Goal: Task Accomplishment & Management: Use online tool/utility

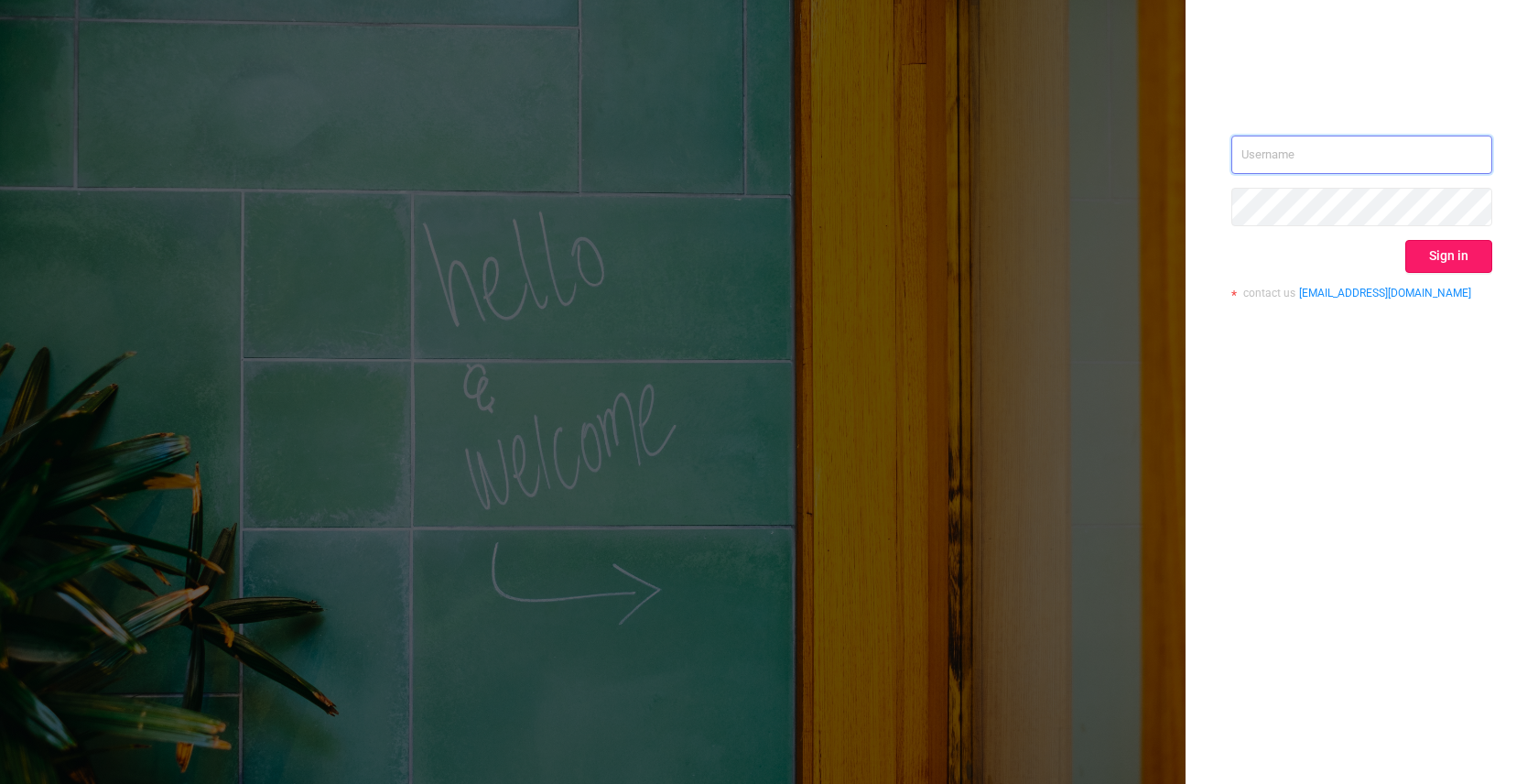
type input "[EMAIL_ADDRESS]"
click at [1437, 262] on button "Sign in" at bounding box center [1450, 256] width 87 height 33
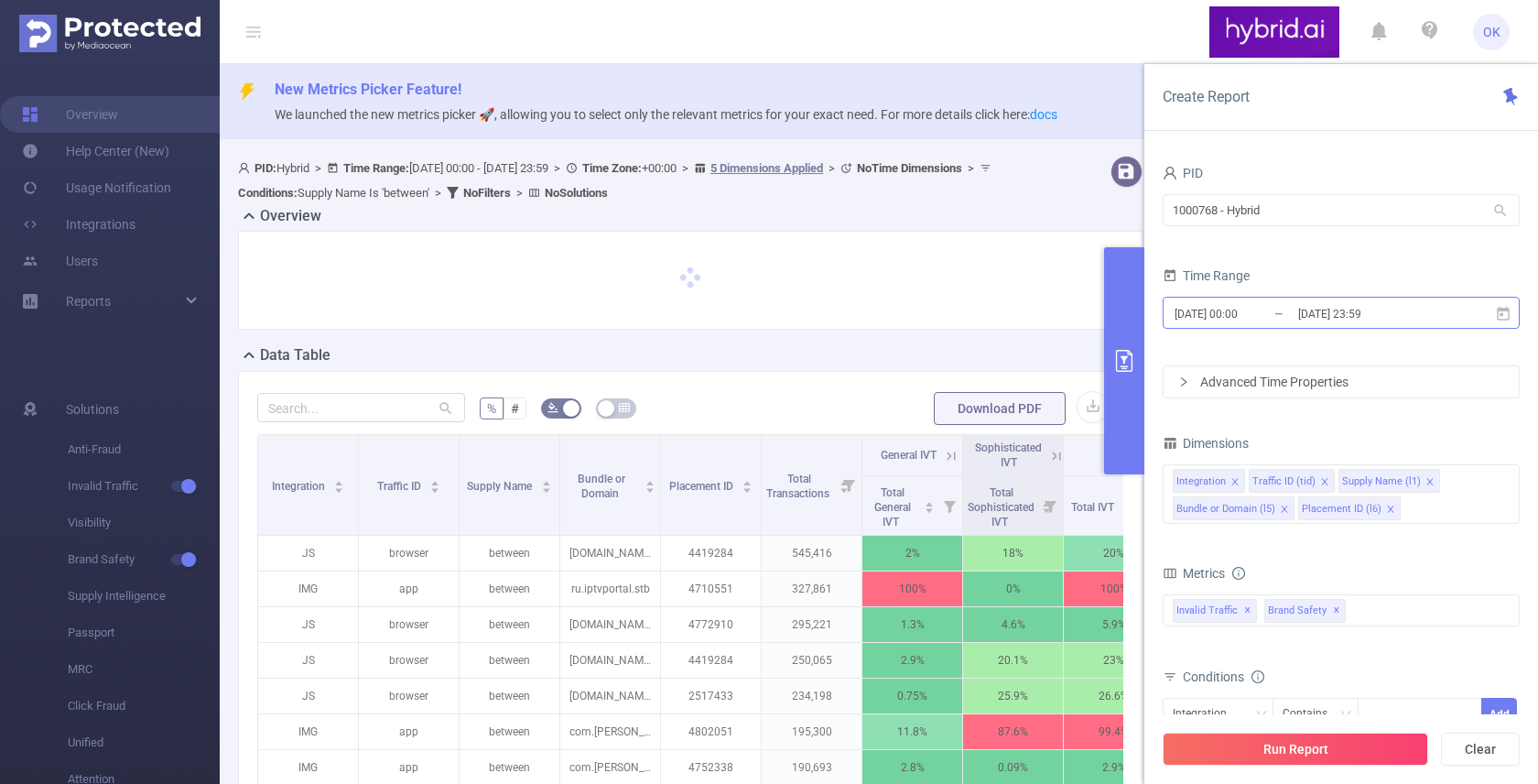
click at [1282, 315] on input "[DATE] 00:00" at bounding box center [1247, 313] width 149 height 24
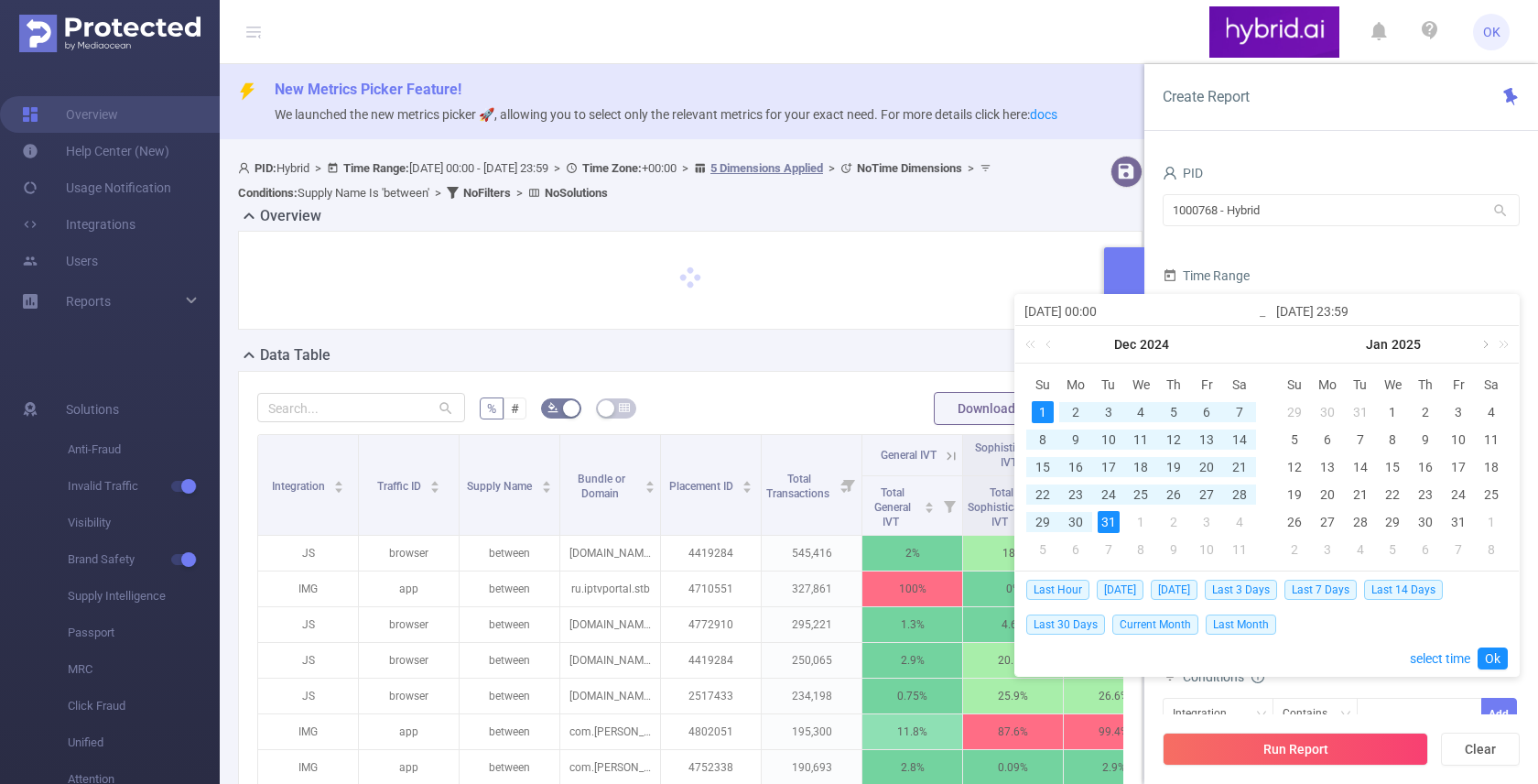
click at [1477, 342] on link at bounding box center [1484, 345] width 17 height 37
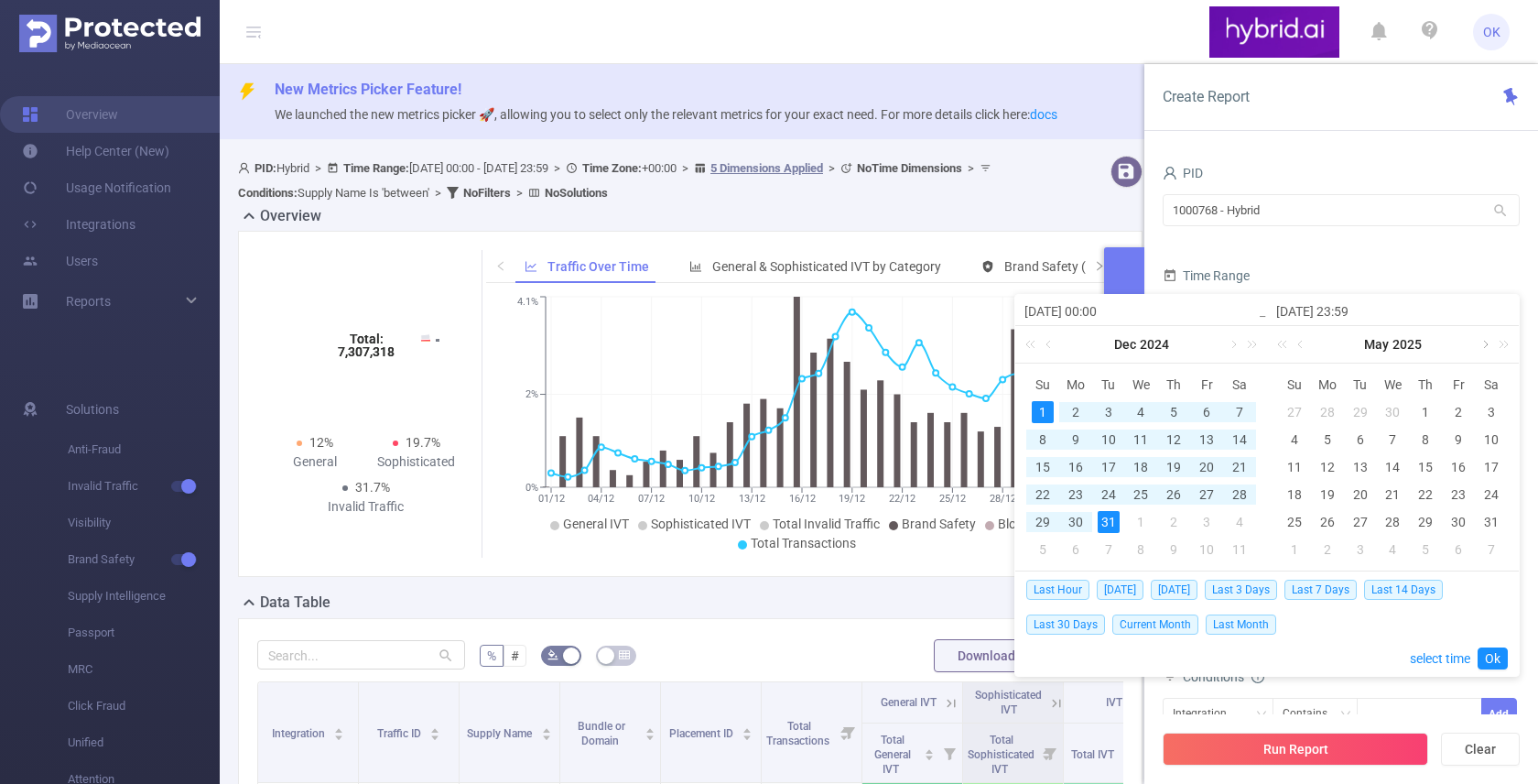
click at [1477, 342] on link at bounding box center [1484, 345] width 17 height 37
click at [1486, 346] on link at bounding box center [1484, 345] width 17 height 37
click at [1335, 525] on div "25" at bounding box center [1327, 522] width 22 height 22
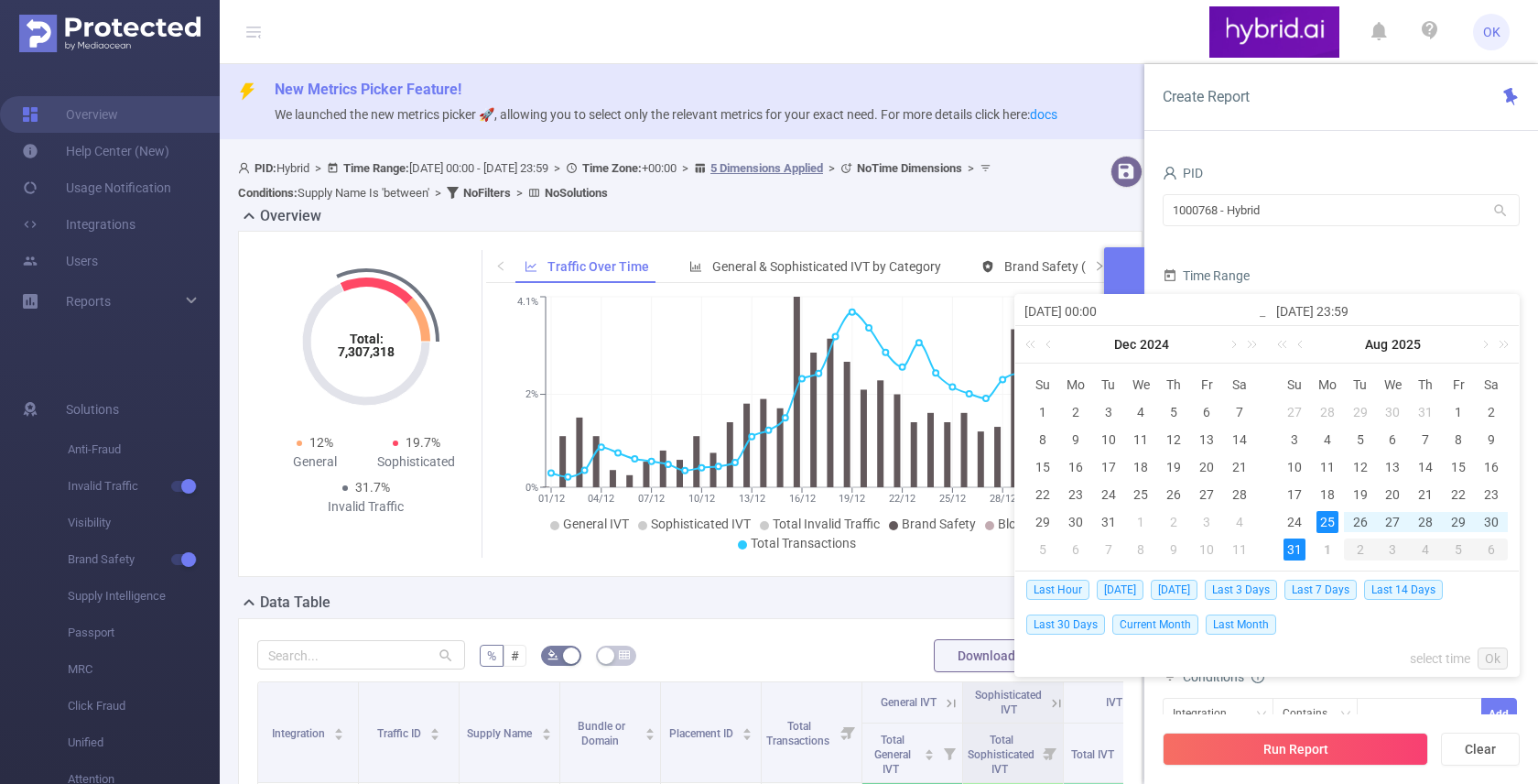
click at [1293, 549] on div "31" at bounding box center [1294, 549] width 22 height 22
type input "[DATE] 00:00"
type input "[DATE] 23:59"
type input "[DATE] 00:00"
type input "[DATE] 23:59"
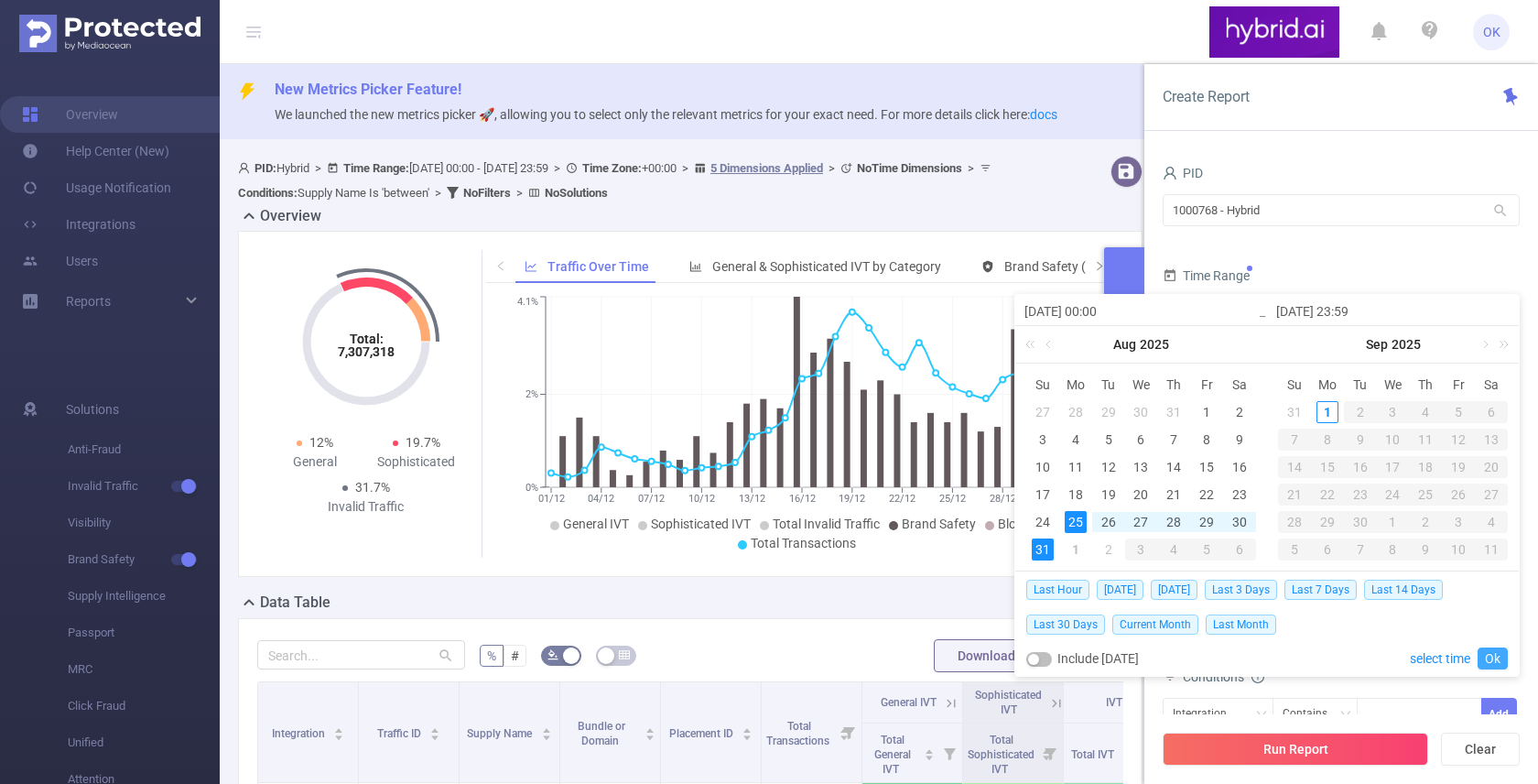
click at [1501, 658] on link "Ok" at bounding box center [1492, 658] width 30 height 22
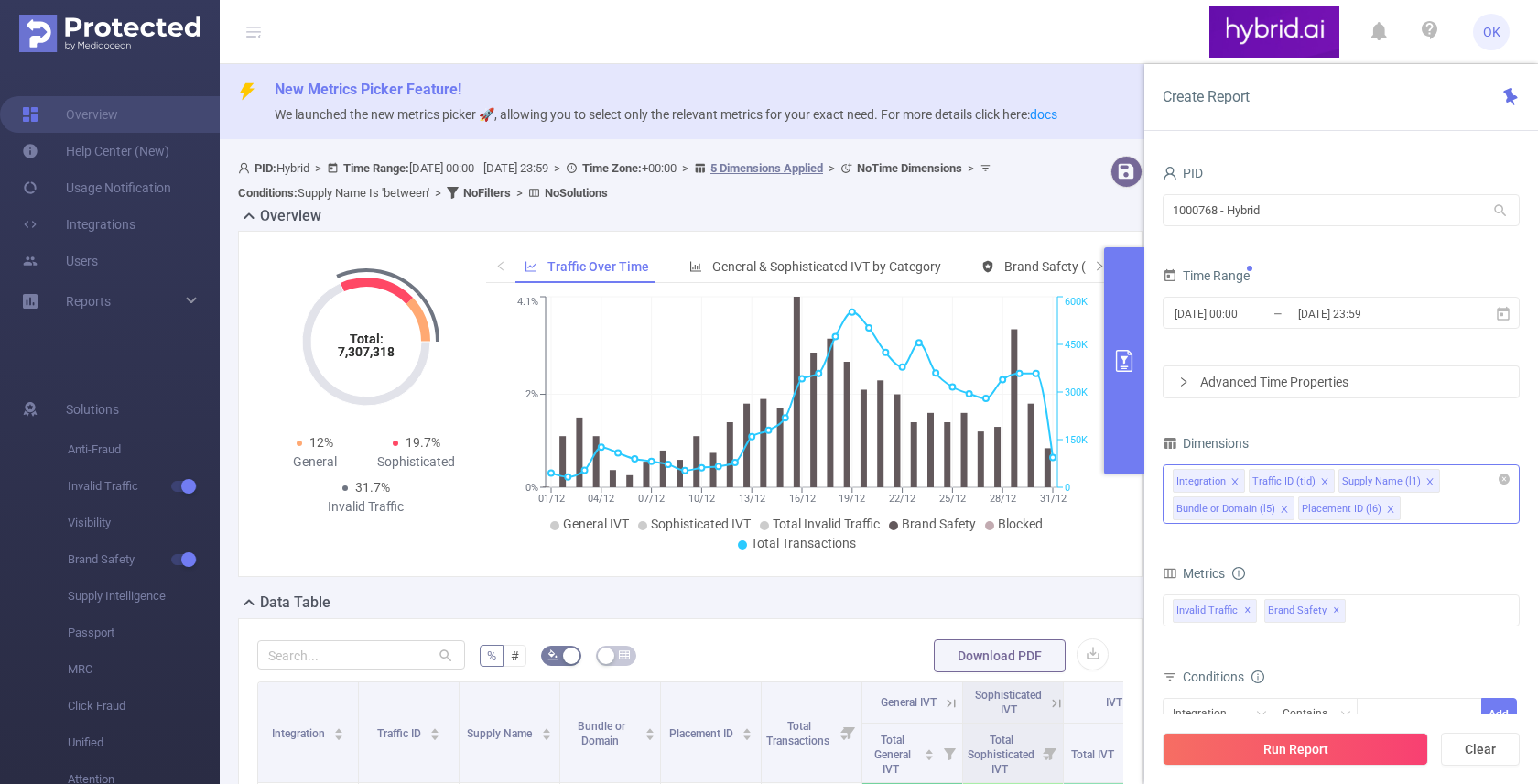
click at [1446, 510] on div "Integration Traffic ID (tid) Supply Name (l1) Bundle or Domain (l5) Placement I…" at bounding box center [1342, 494] width 358 height 59
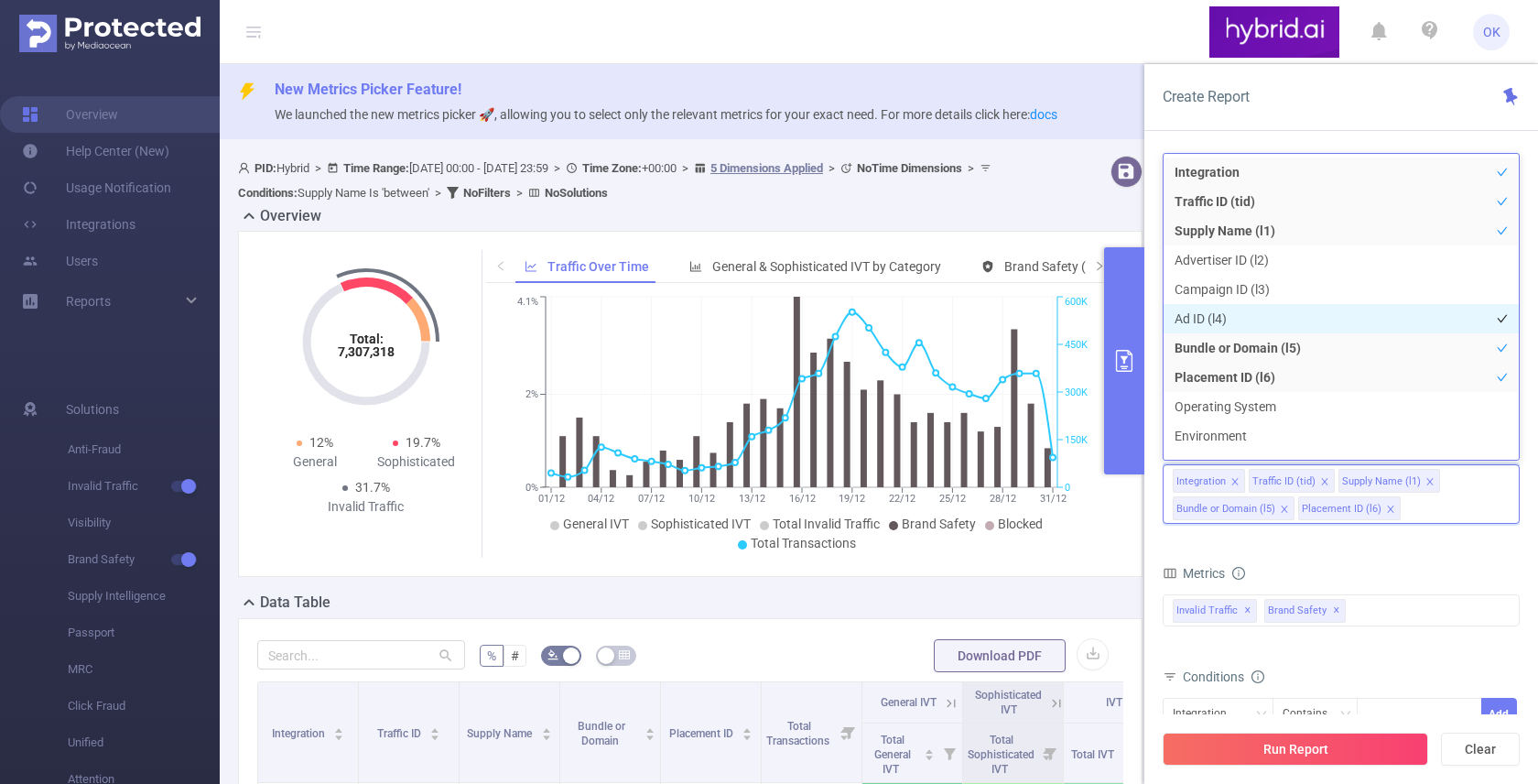
click at [1321, 312] on li "Ad ID (l4)" at bounding box center [1342, 319] width 356 height 29
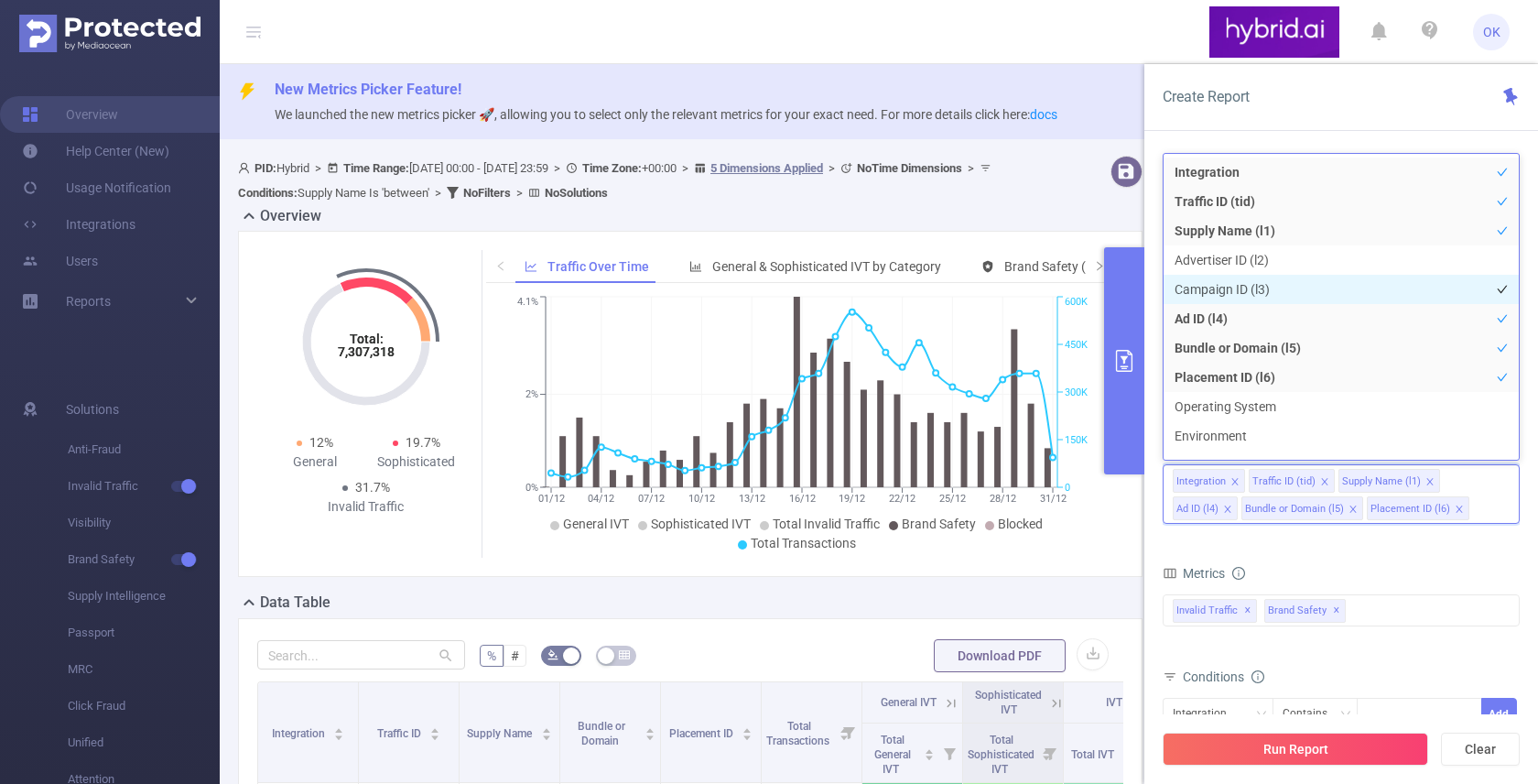
click at [1314, 296] on li "Campaign ID (l3)" at bounding box center [1342, 290] width 356 height 29
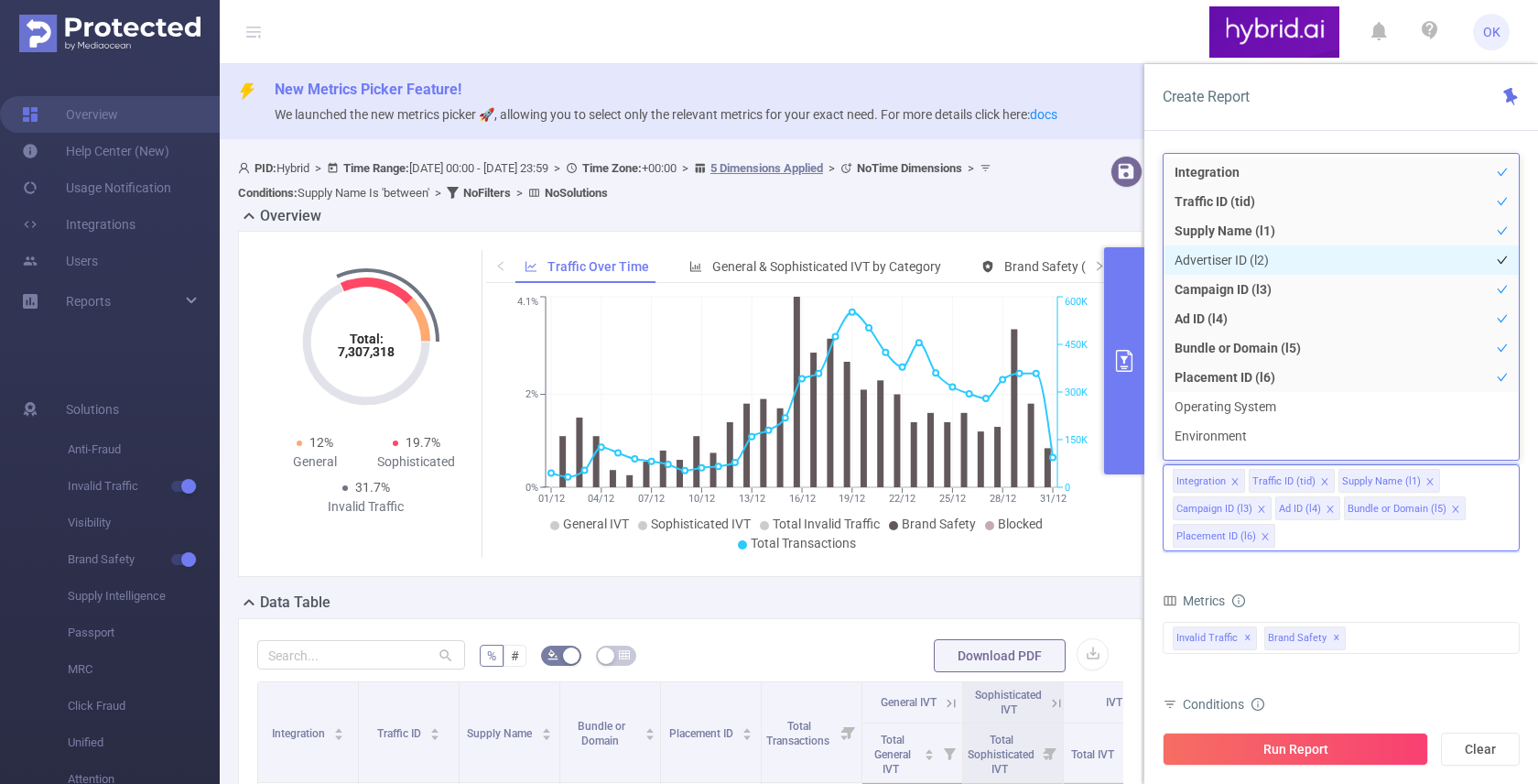
click at [1313, 258] on li "Advertiser ID (l2)" at bounding box center [1342, 260] width 356 height 29
click at [1378, 605] on div "Metrics" at bounding box center [1342, 602] width 358 height 30
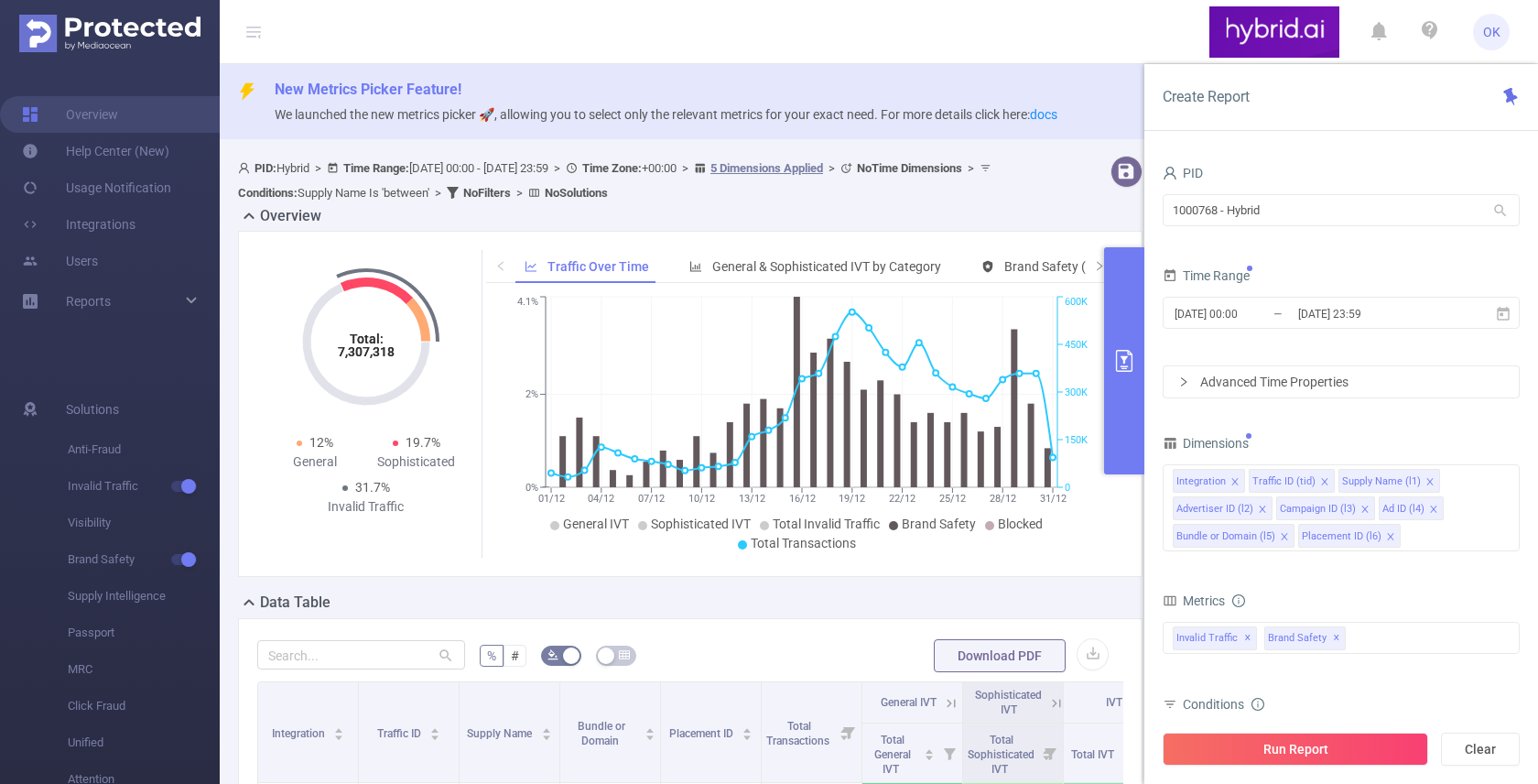
click at [1289, 380] on div "Advanced Time Properties" at bounding box center [1342, 382] width 356 height 31
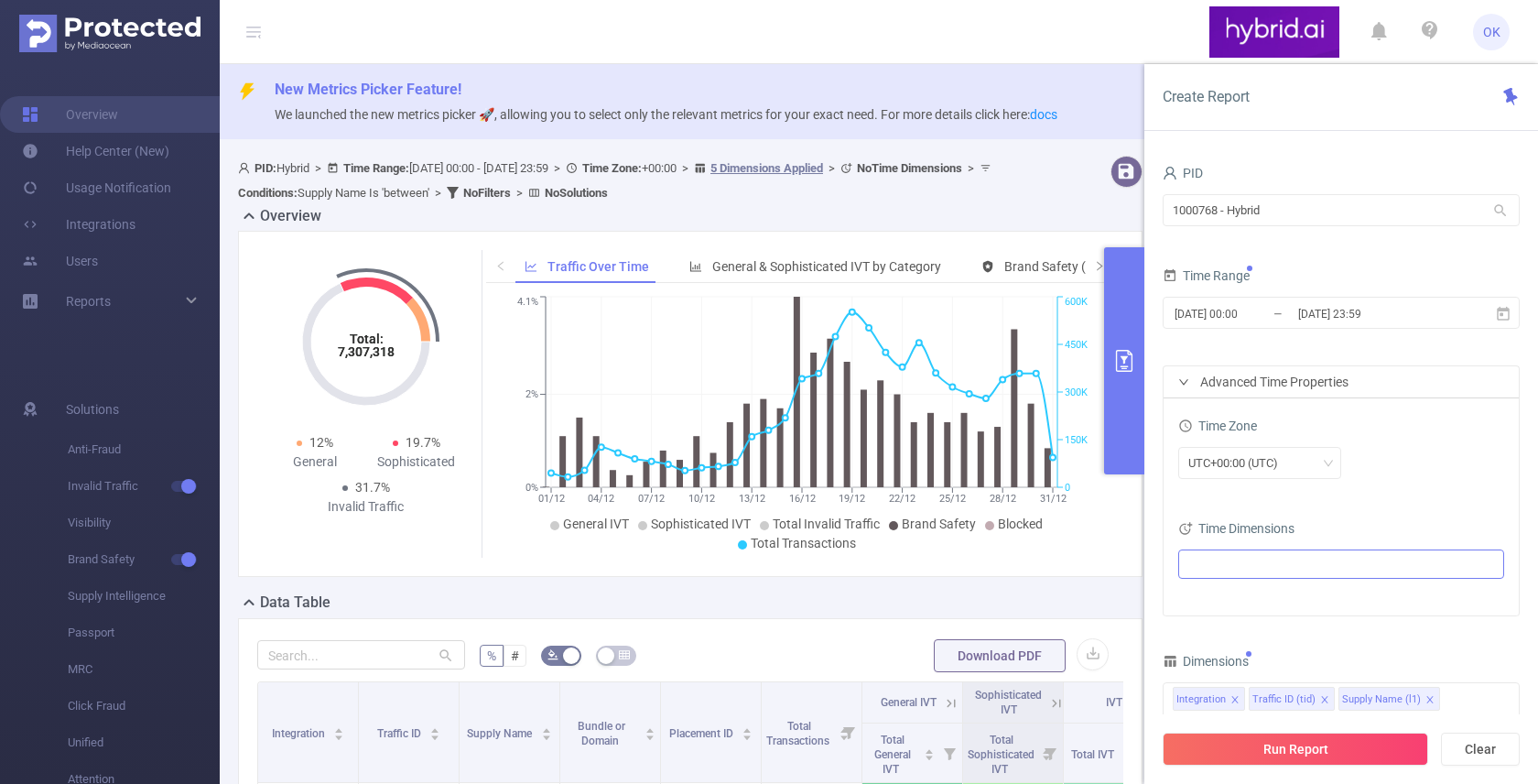
click at [1252, 564] on ul at bounding box center [1335, 563] width 301 height 27
click at [1253, 597] on span "(Example: [DATE] )" at bounding box center [1296, 598] width 85 height 13
click at [1394, 491] on div "Time Zone UTC+00:00 (UTC)" at bounding box center [1342, 453] width 326 height 81
click at [1439, 274] on div "Time Range" at bounding box center [1342, 277] width 358 height 30
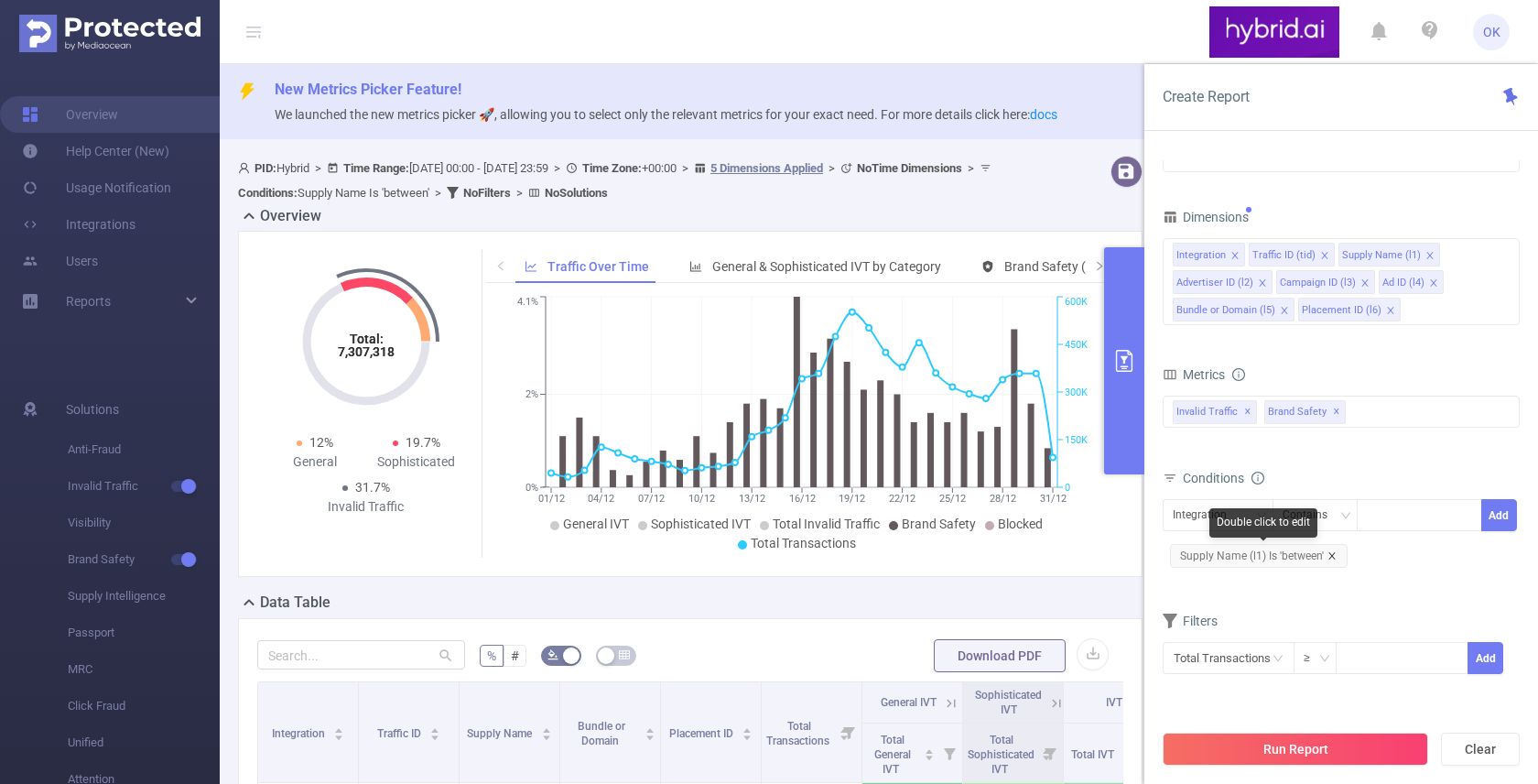
click at [1334, 558] on icon "icon: close" at bounding box center [1332, 555] width 9 height 9
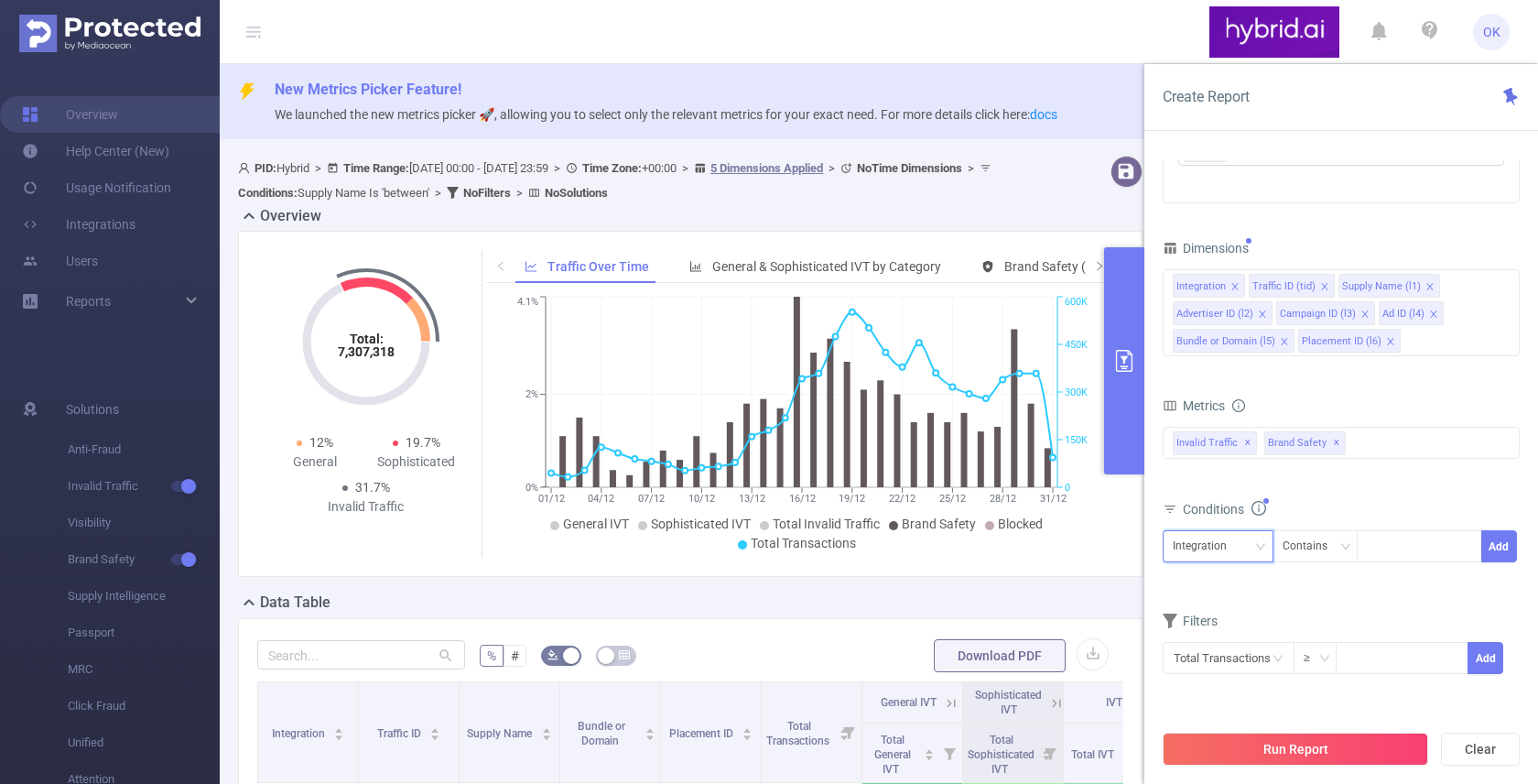
click at [1260, 541] on icon "icon: down" at bounding box center [1260, 546] width 11 height 11
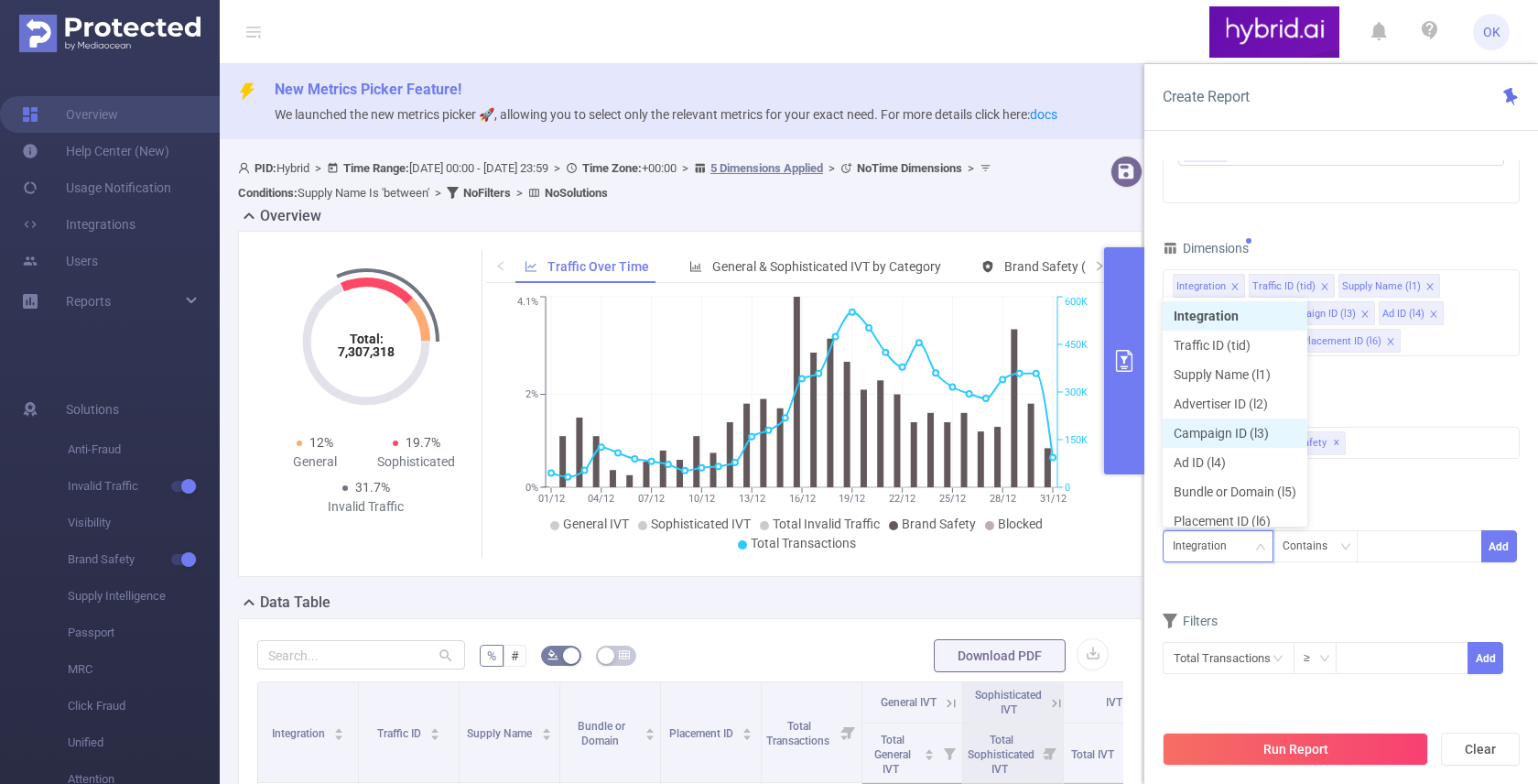
scroll to position [9, 0]
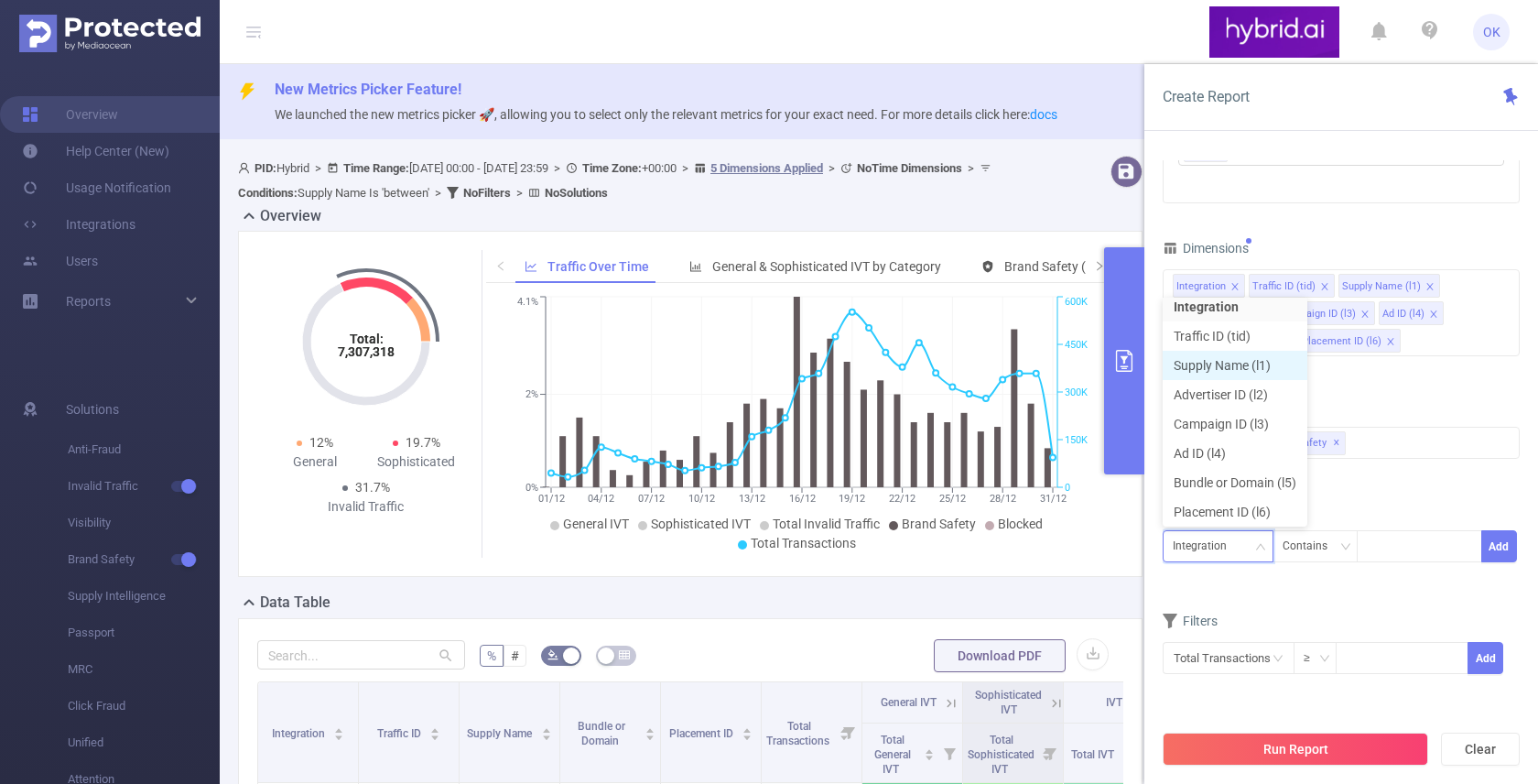
click at [1214, 364] on li "Supply Name (l1)" at bounding box center [1235, 365] width 145 height 29
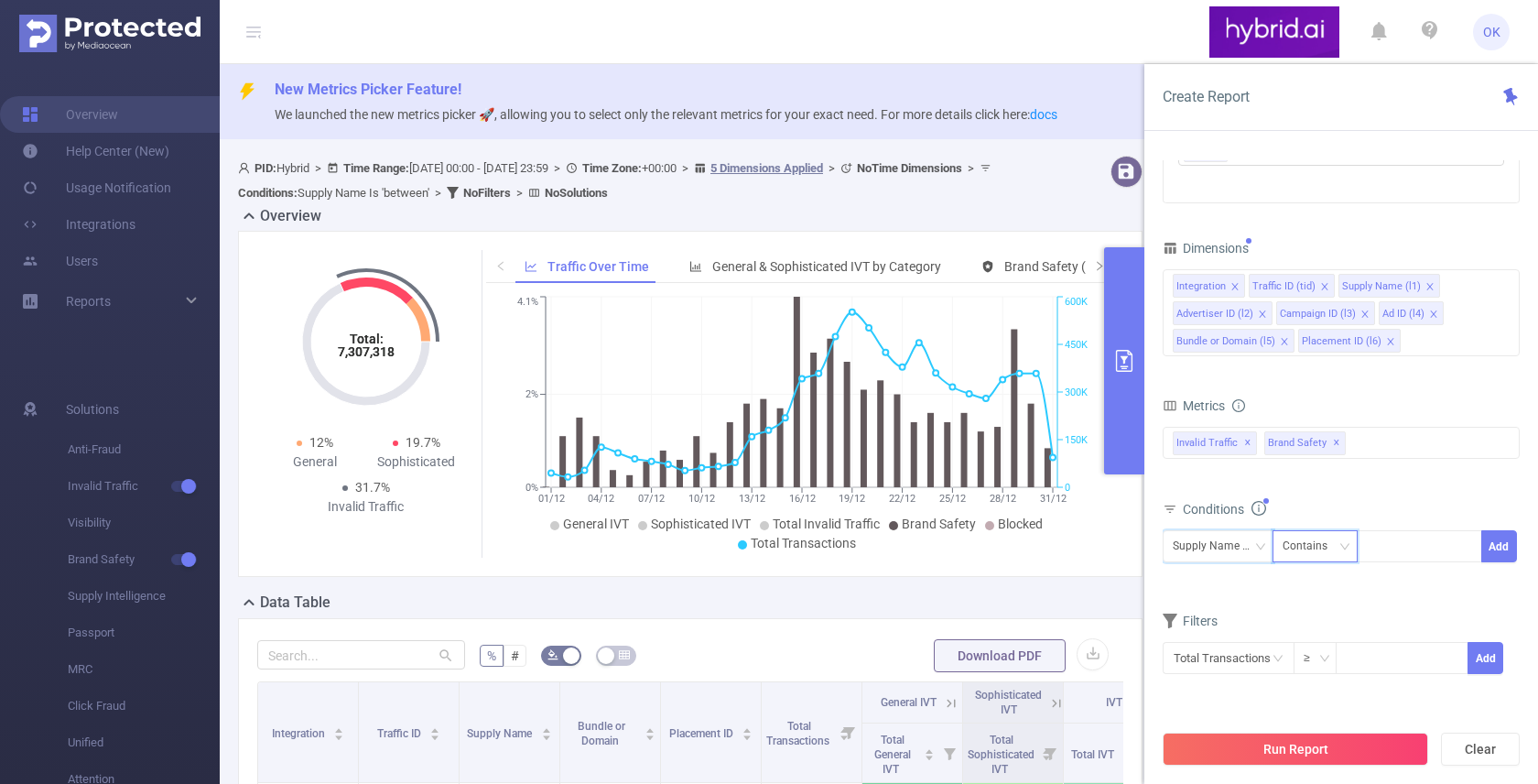
click at [1303, 550] on div "Contains" at bounding box center [1311, 546] width 57 height 30
click at [1298, 604] on li "Is" at bounding box center [1332, 613] width 121 height 29
click at [1403, 554] on div at bounding box center [1419, 546] width 105 height 30
type input "sape"
click at [1408, 579] on li "sape" at bounding box center [1419, 584] width 125 height 29
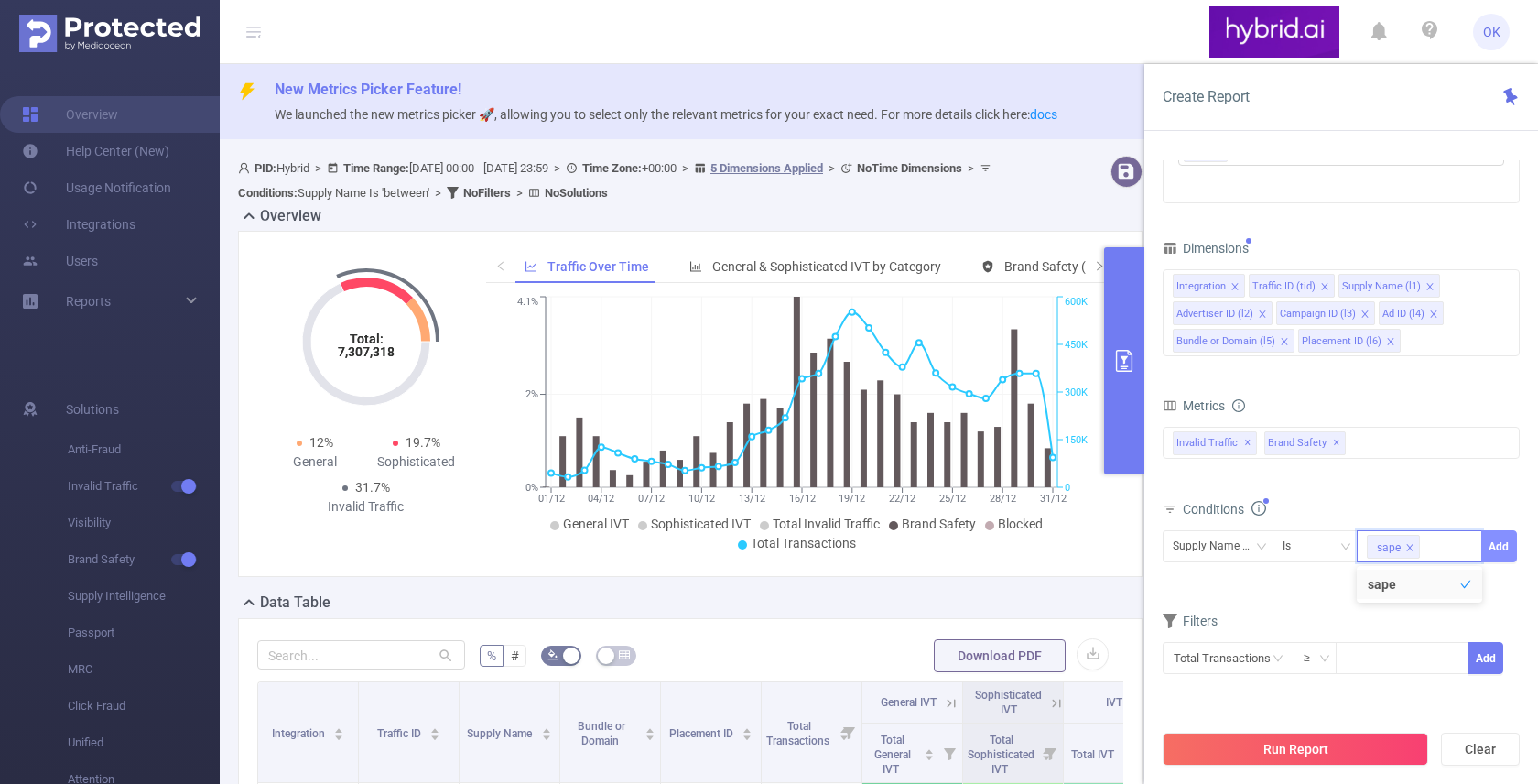
click at [1496, 547] on button "Add" at bounding box center [1499, 546] width 36 height 32
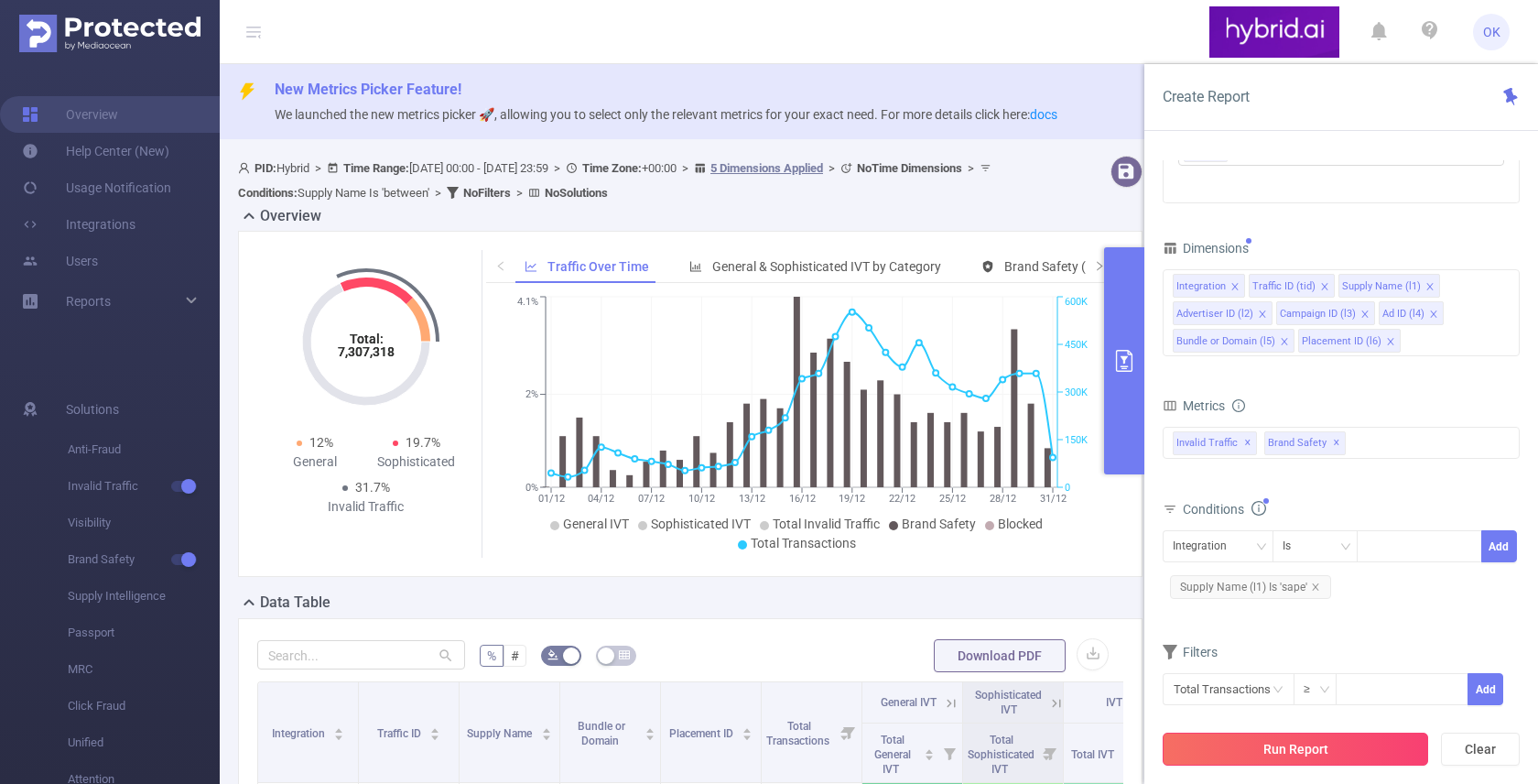
click at [1361, 741] on button "Run Report" at bounding box center [1295, 749] width 265 height 33
